Goal: Task Accomplishment & Management: Use online tool/utility

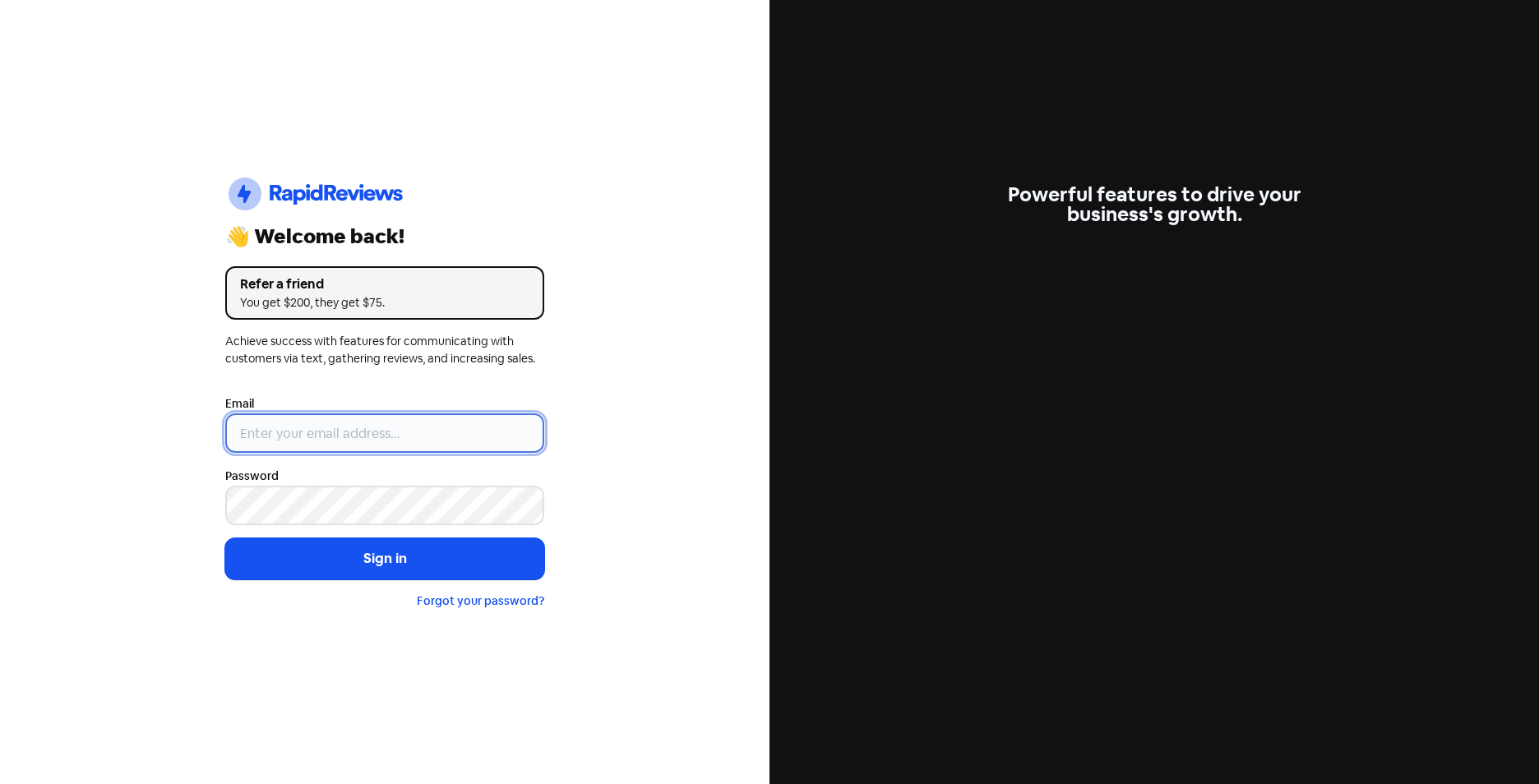
click at [289, 429] on input "email" at bounding box center [385, 433] width 319 height 39
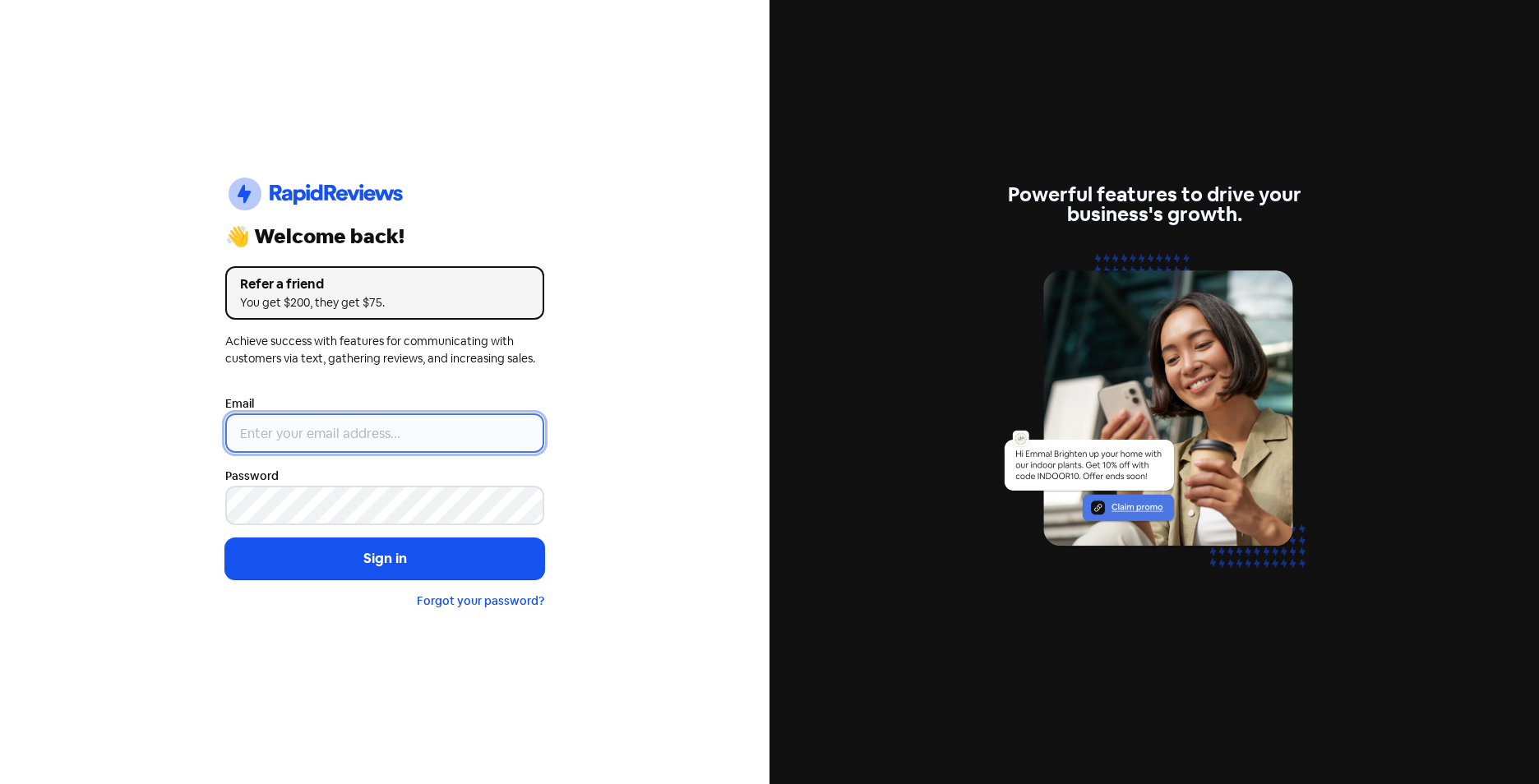
type input "[EMAIL_ADDRESS][DOMAIN_NAME]"
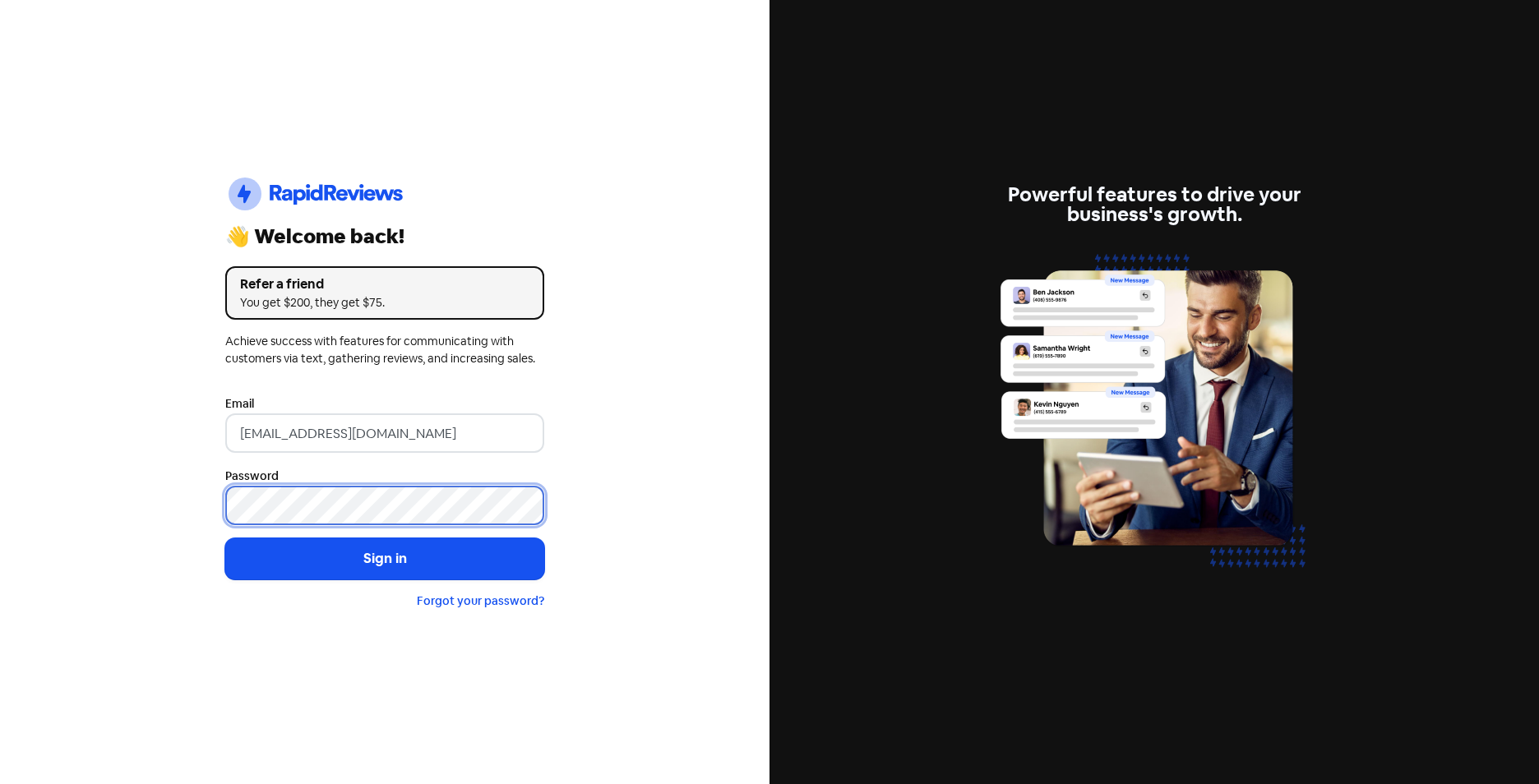
click at [225, 538] on button "Sign in" at bounding box center [385, 558] width 319 height 41
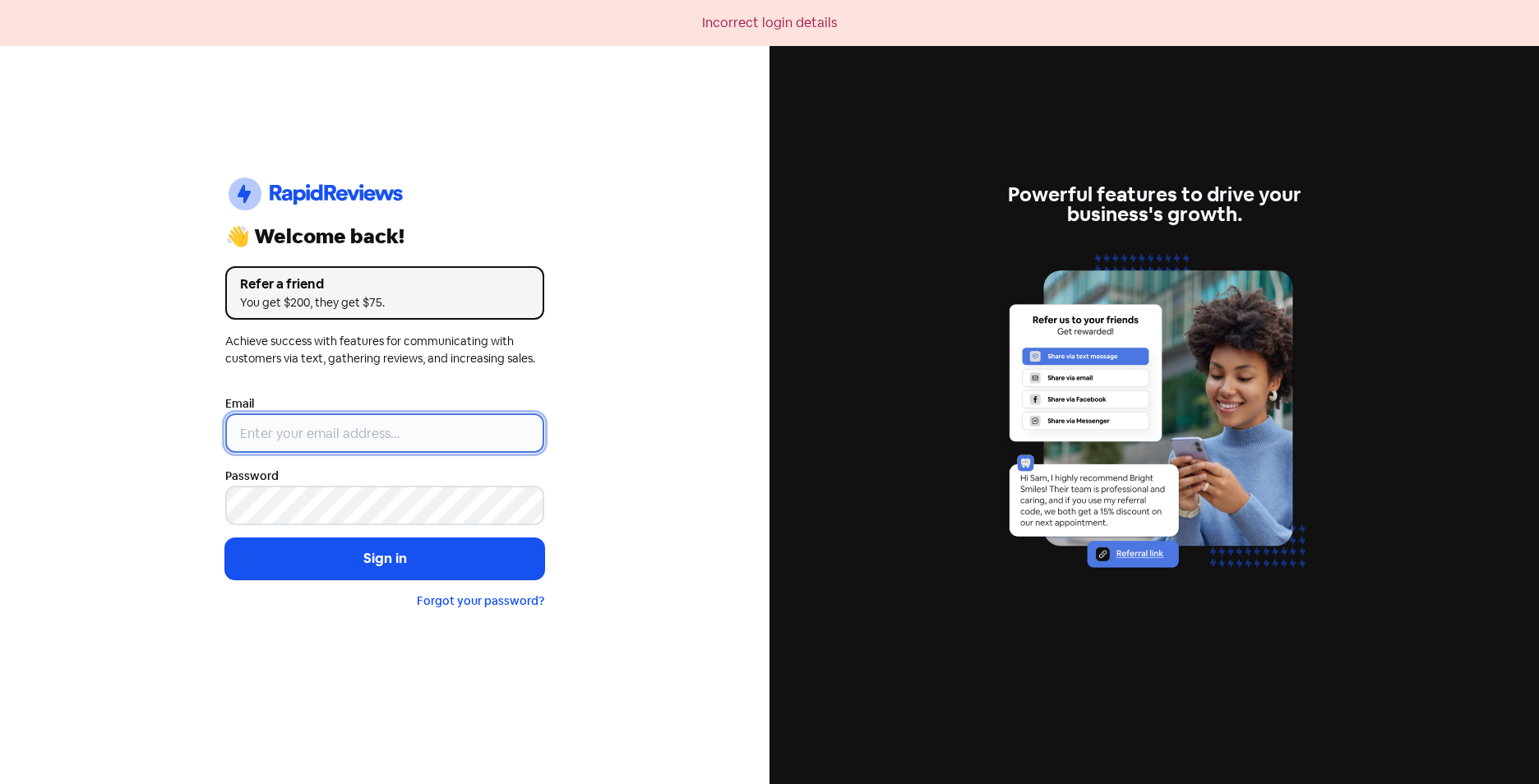
click at [348, 438] on input "email" at bounding box center [385, 433] width 319 height 39
type input "[EMAIL_ADDRESS][DOMAIN_NAME]"
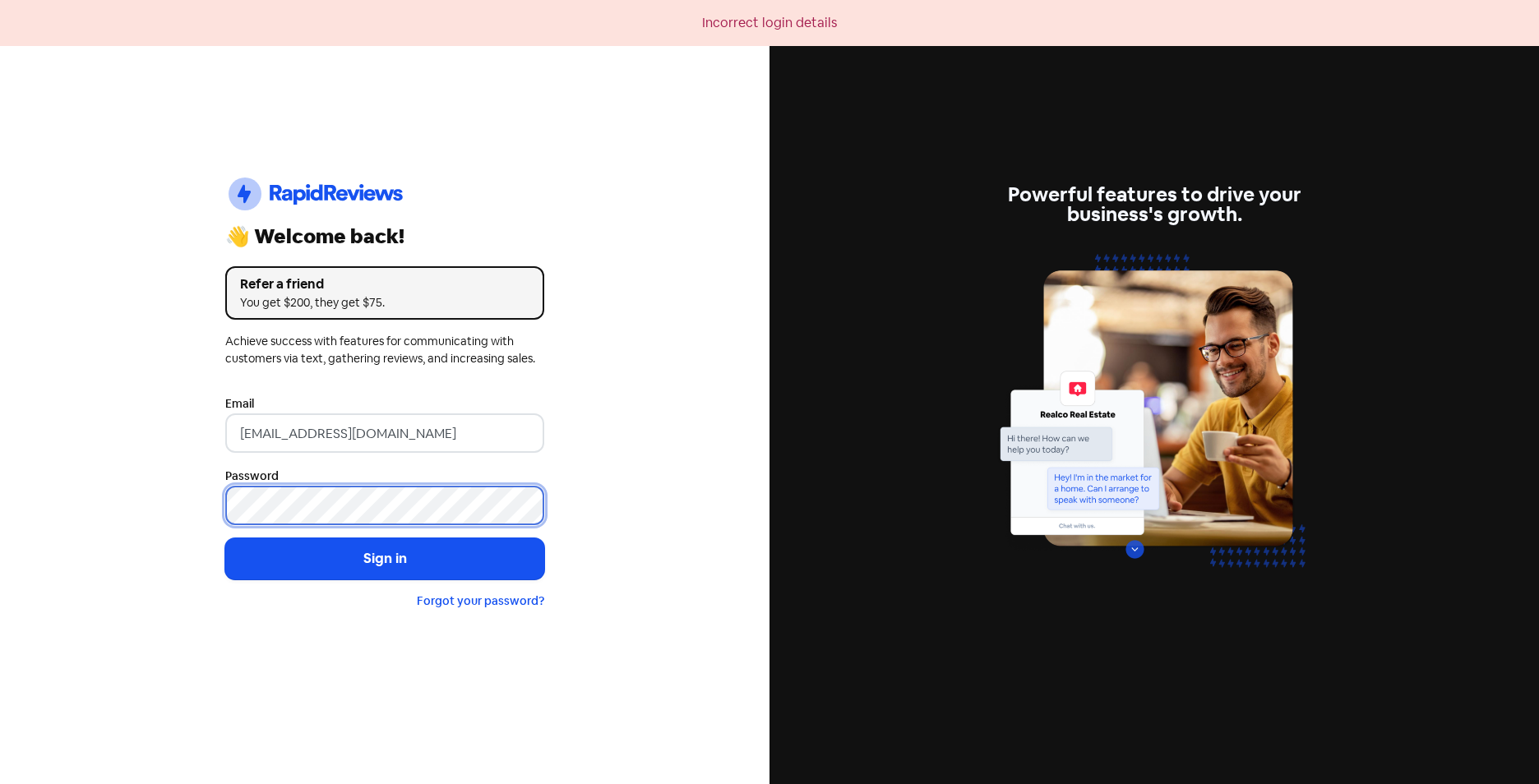
click at [225, 538] on button "Sign in" at bounding box center [385, 558] width 319 height 41
